Goal: Task Accomplishment & Management: Manage account settings

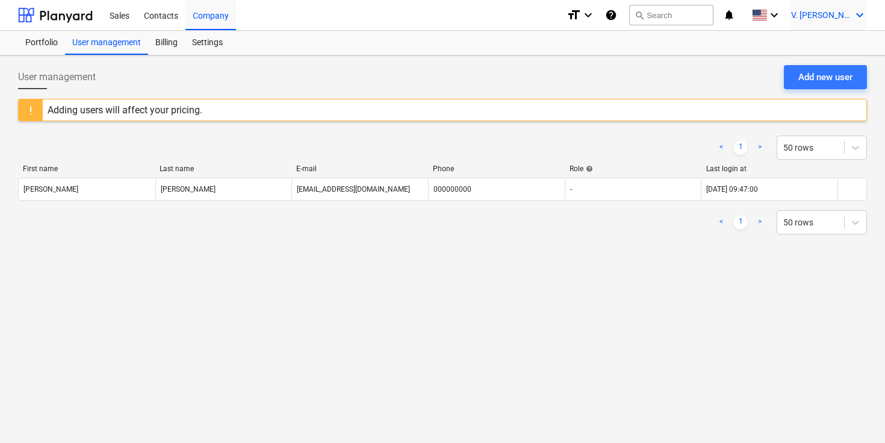
click at [862, 11] on icon "keyboard_arrow_down" at bounding box center [860, 15] width 14 height 14
click at [821, 50] on div "Settings" at bounding box center [831, 46] width 72 height 19
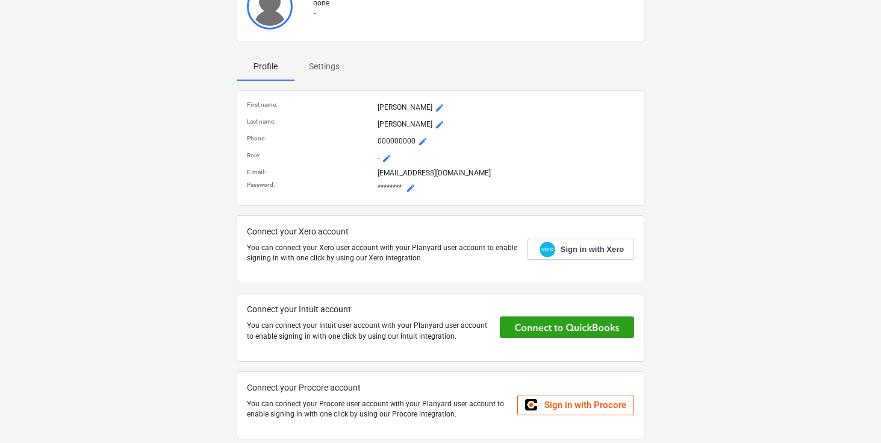
scroll to position [82, 0]
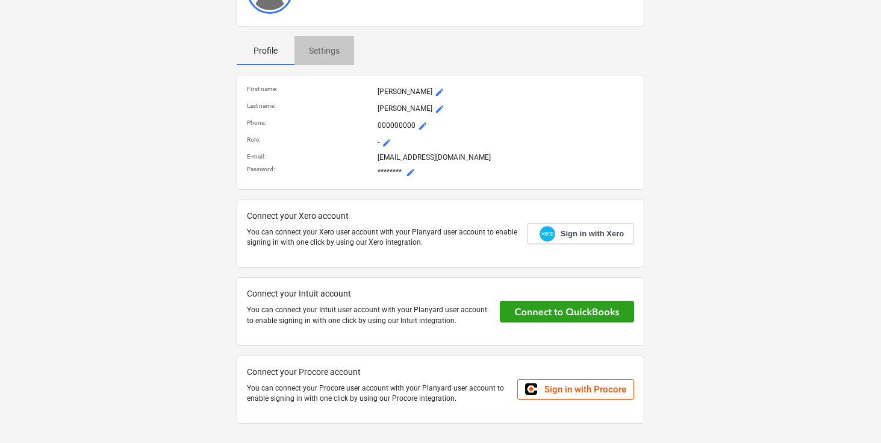
click at [328, 52] on p "Settings" at bounding box center [324, 51] width 31 height 13
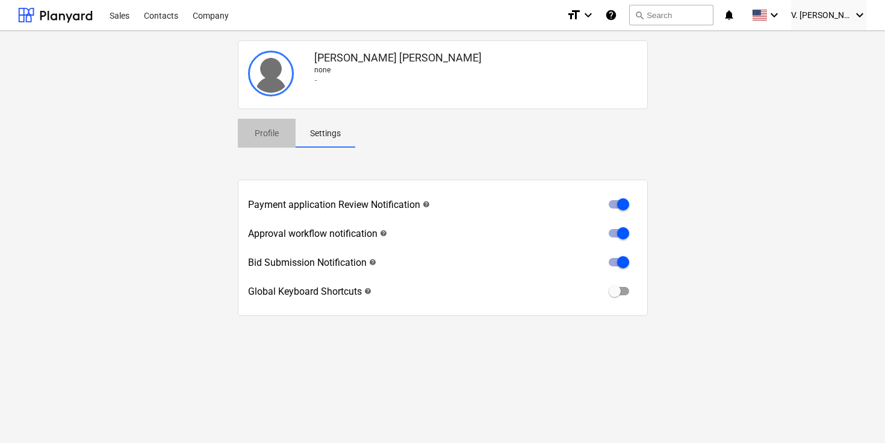
click at [266, 138] on p "Profile" at bounding box center [266, 133] width 29 height 13
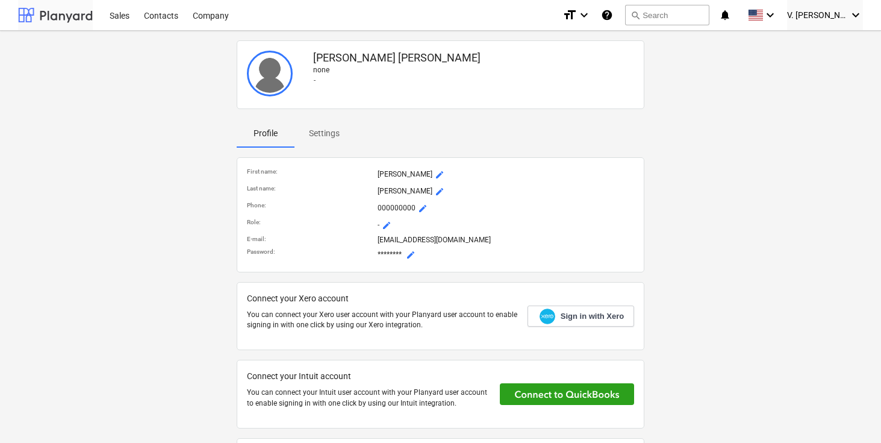
click at [81, 19] on div at bounding box center [55, 15] width 75 height 30
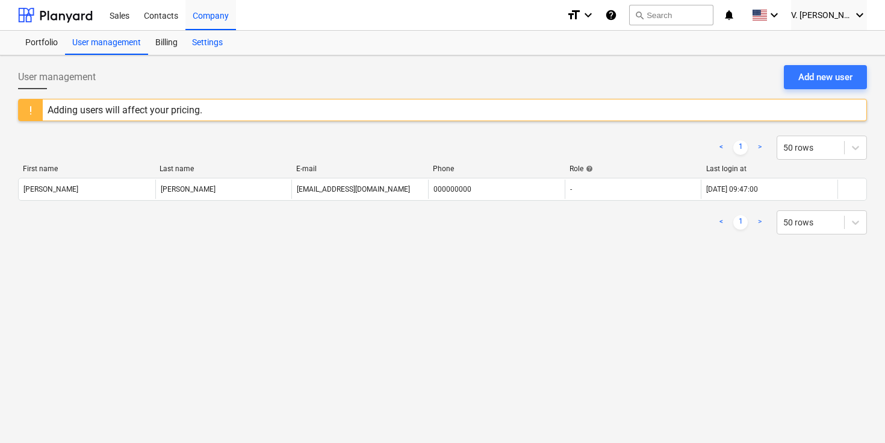
click at [199, 48] on div "Settings" at bounding box center [207, 43] width 45 height 24
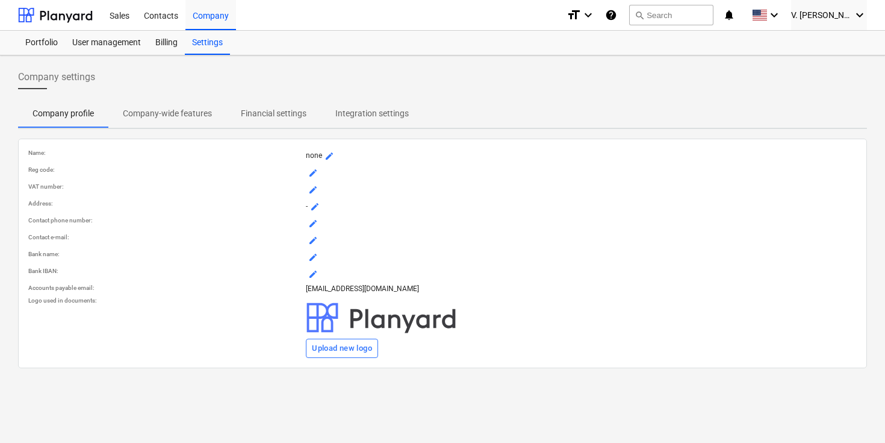
click at [178, 116] on p "Company-wide features" at bounding box center [167, 113] width 89 height 13
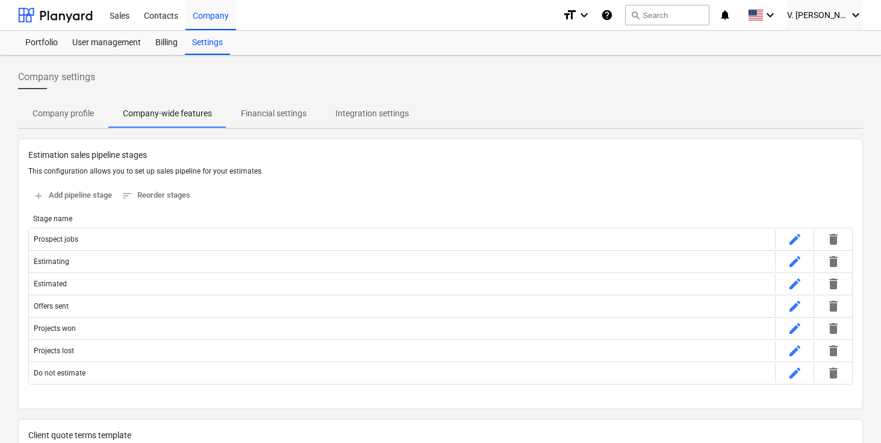
click at [274, 108] on p "Financial settings" at bounding box center [274, 113] width 66 height 13
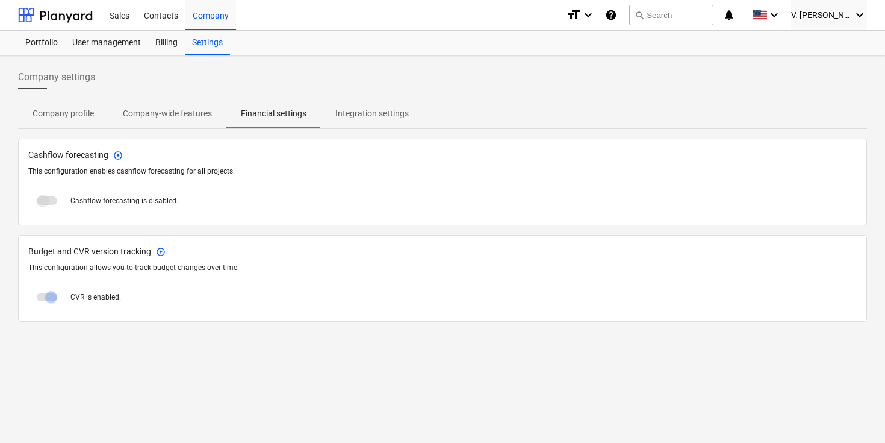
click at [358, 113] on p "Integration settings" at bounding box center [371, 113] width 73 height 13
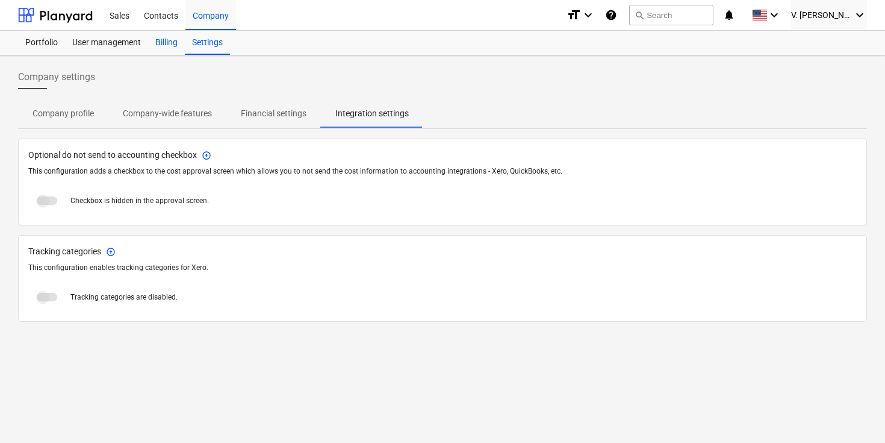
click at [167, 41] on div "Billing" at bounding box center [166, 43] width 37 height 24
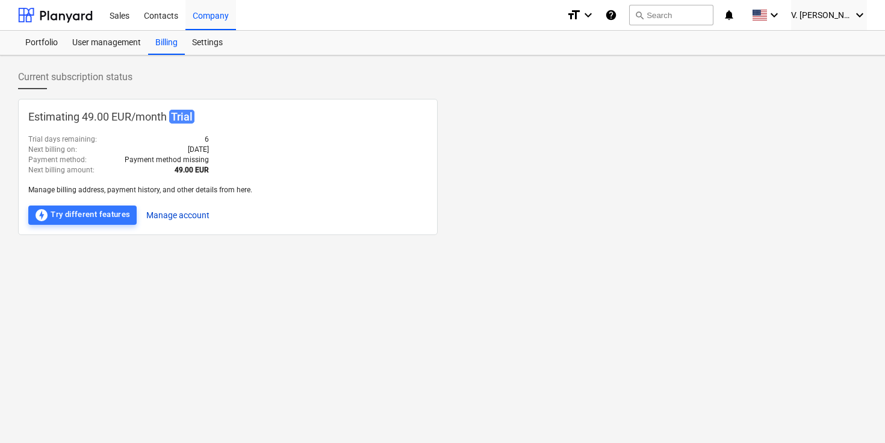
click at [181, 217] on button "Manage account" at bounding box center [177, 214] width 63 height 19
click at [108, 220] on div "offline_bolt Try different features" at bounding box center [82, 215] width 96 height 14
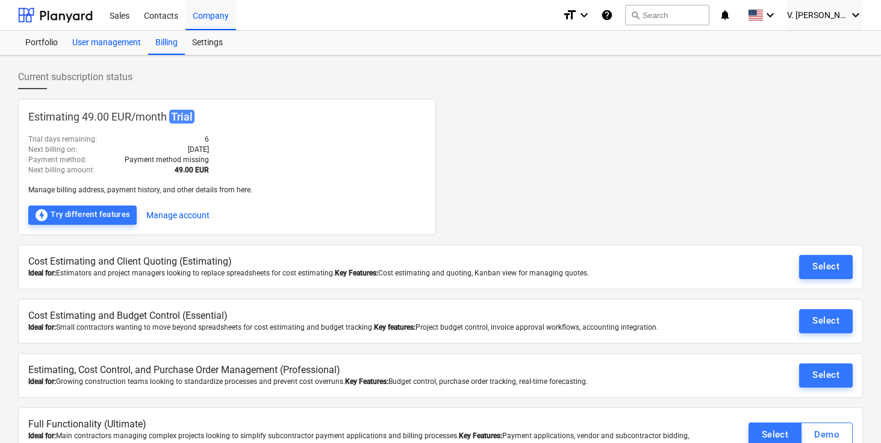
click at [133, 40] on div "User management" at bounding box center [106, 43] width 83 height 24
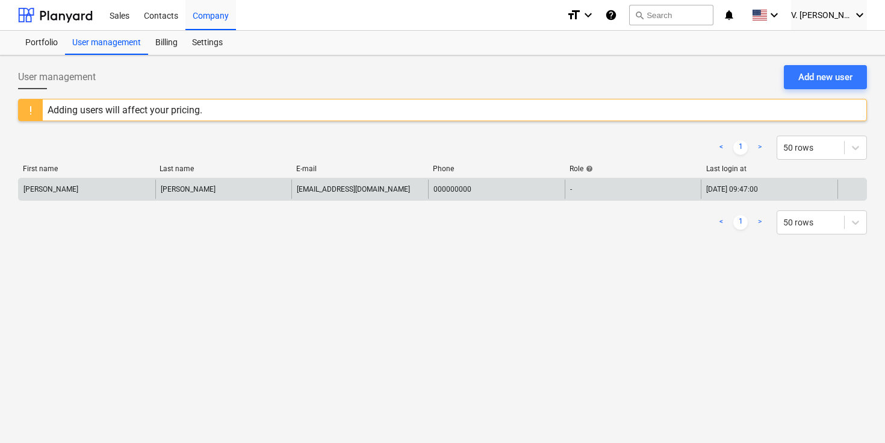
click at [843, 185] on div at bounding box center [852, 188] width 29 height 19
